Goal: Complete application form

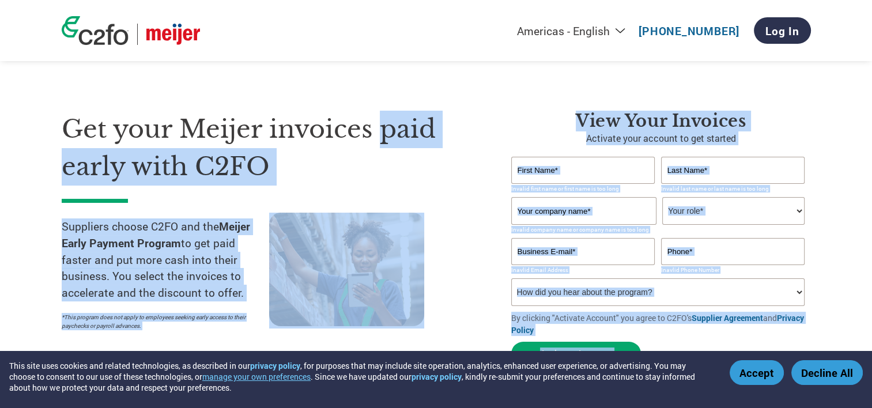
click at [268, 205] on div "Get your Meijer invoices paid early with C2FO Suppliers choose C2FO and the Mei…" at bounding box center [278, 241] width 432 height 261
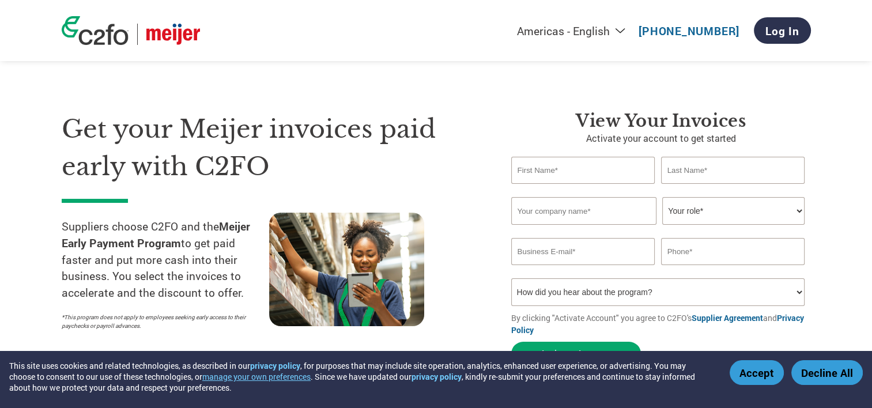
click at [580, 176] on input "text" at bounding box center [583, 170] width 144 height 27
type input "[PERSON_NAME]"
type input "A"
type input "SecurAlarm"
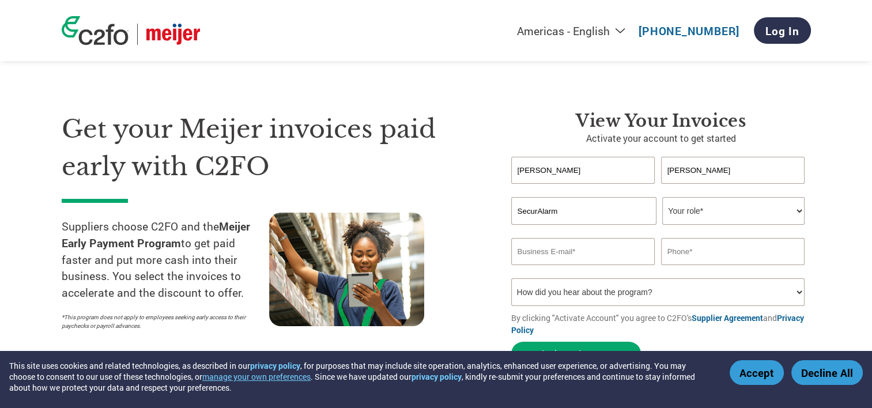
click at [734, 221] on select "Your role* CFO Controller Credit Manager Finance Director Treasurer CEO Preside…" at bounding box center [733, 211] width 142 height 28
select select "ACCOUNTING"
click at [662, 197] on select "Your role* CFO Controller Credit Manager Finance Director Treasurer CEO Preside…" at bounding box center [733, 211] width 142 height 28
click at [609, 258] on input "email" at bounding box center [583, 251] width 144 height 27
type input "[EMAIL_ADDRESS][DOMAIN_NAME]"
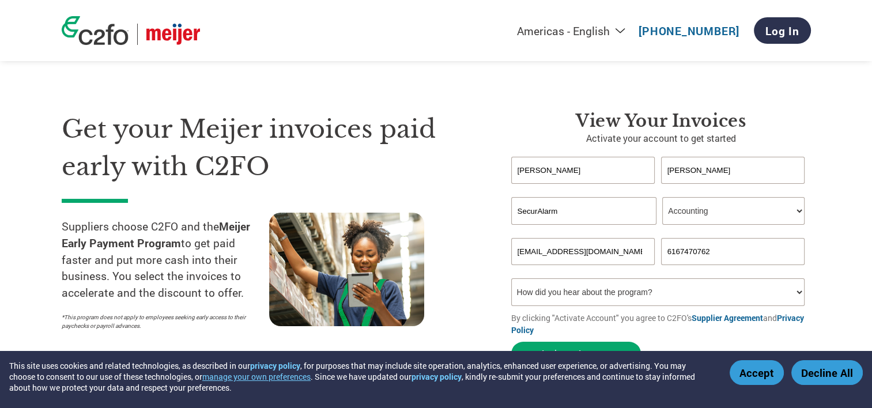
type input "6167470762"
click at [630, 293] on select "How did you hear about the program? Received a letter Email Social Media Online…" at bounding box center [658, 292] width 294 height 28
select select "Email"
click at [511, 278] on select "How did you hear about the program? Received a letter Email Social Media Online…" at bounding box center [658, 292] width 294 height 28
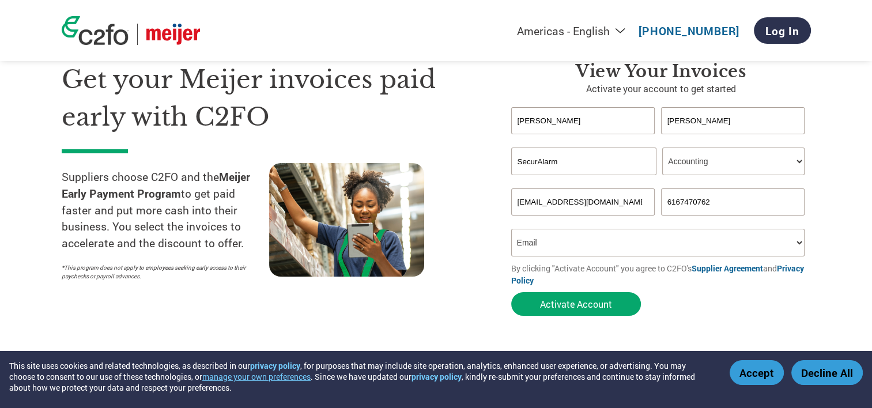
scroll to position [51, 0]
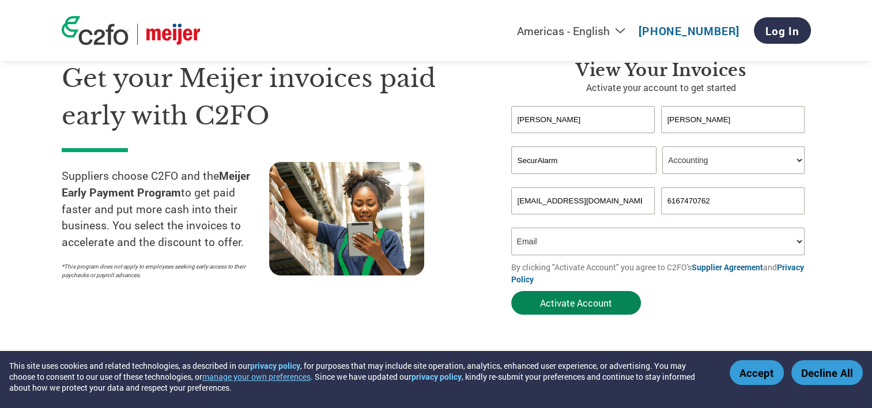
click at [577, 300] on button "Activate Account" at bounding box center [576, 303] width 130 height 24
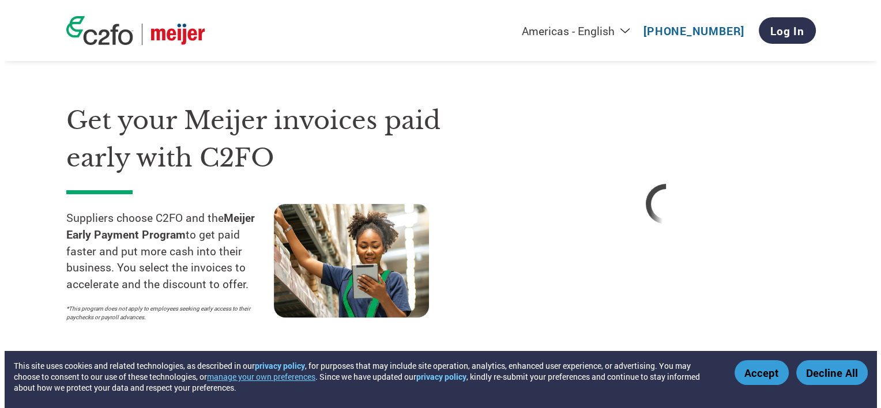
scroll to position [0, 0]
